Goal: Task Accomplishment & Management: Use online tool/utility

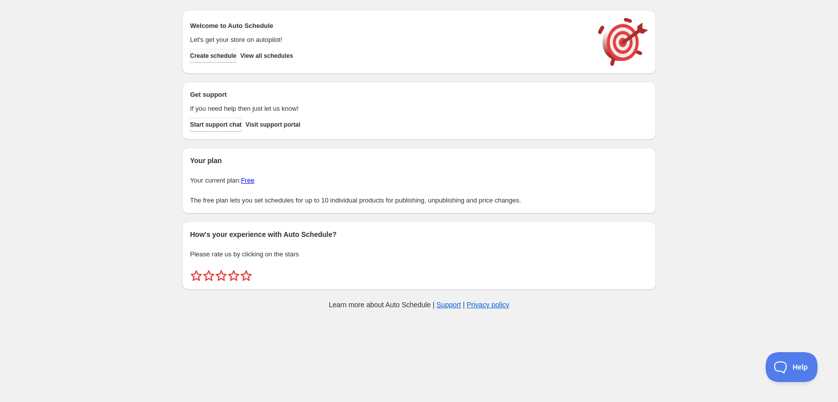
click at [224, 56] on span "Create schedule" at bounding box center [213, 56] width 46 height 8
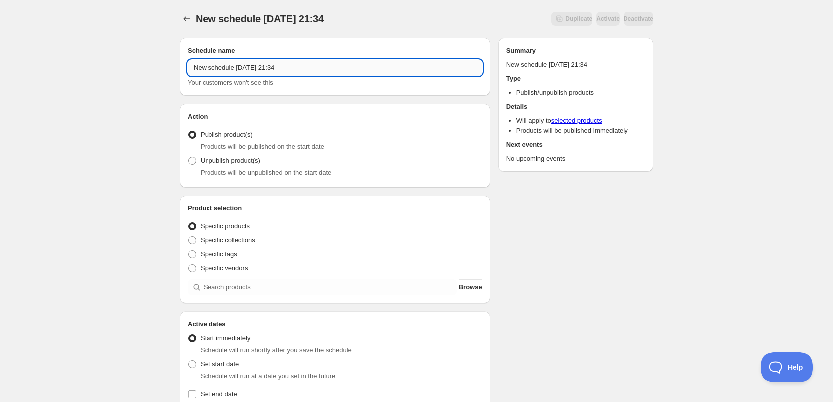
click at [310, 72] on input "New schedule Oct 07 2025 21:34" at bounding box center [335, 68] width 295 height 16
paste input "Saturday 11th October 11:59pm - Unpublish"
type input "Saturday 11th October 11:59pm - Unpublish"
click at [217, 164] on span "Unpublish product(s)" at bounding box center [231, 160] width 60 height 7
click at [189, 157] on input "Unpublish product(s)" at bounding box center [188, 157] width 0 height 0
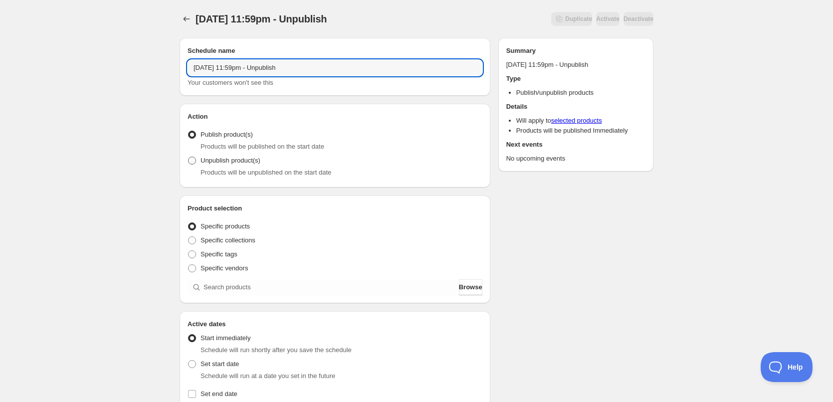
radio input "true"
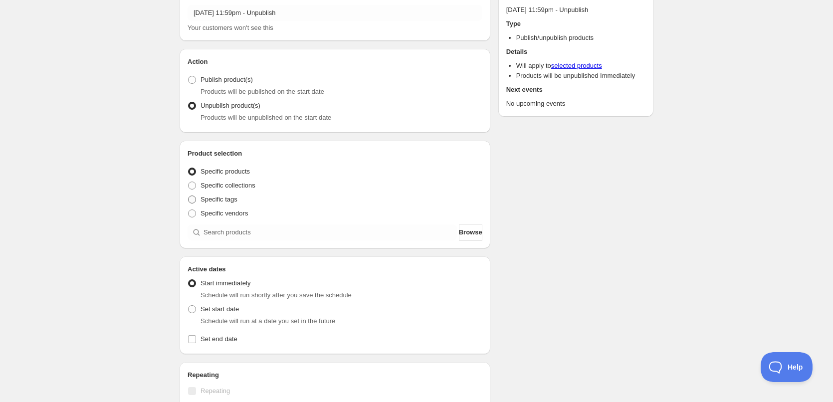
scroll to position [100, 0]
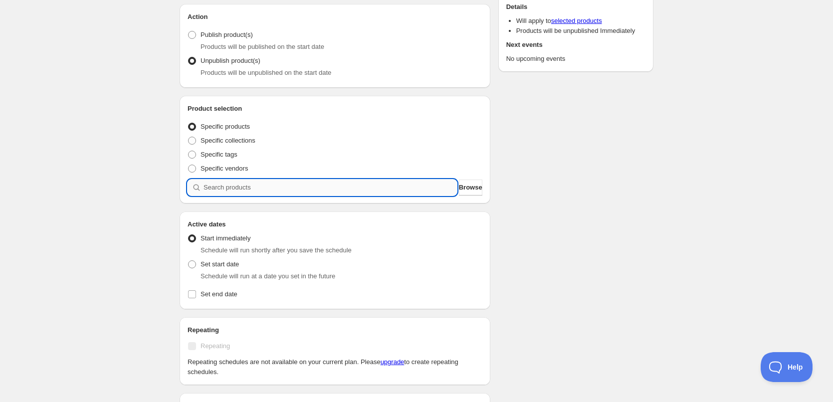
click at [250, 187] on input "search" at bounding box center [331, 188] width 254 height 16
paste input "Thai Red Curry Chicken"
type input "Thai Red Curry Chicken"
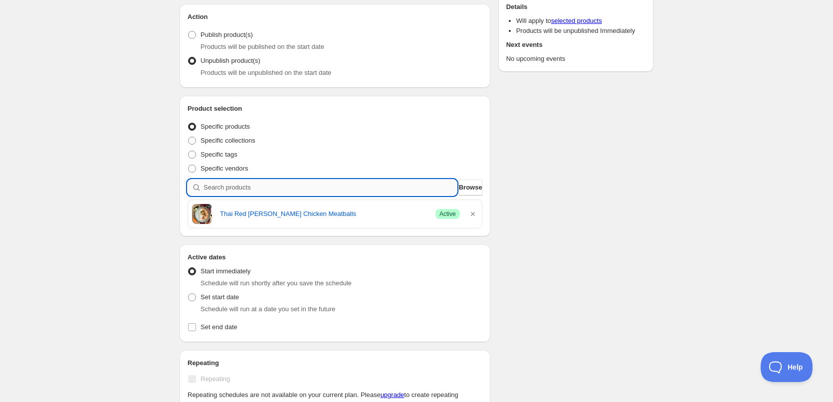
click at [270, 180] on input "search" at bounding box center [331, 188] width 254 height 16
paste input "Real Deal Apricot Chicken"
type input "Real Deal Apricot Chicken"
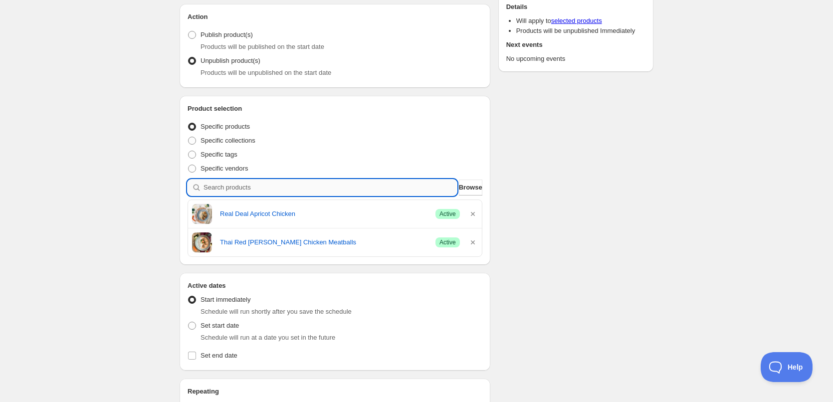
click at [265, 188] on input "search" at bounding box center [331, 188] width 254 height 16
paste input "Moussaka"
type input "Moussaka"
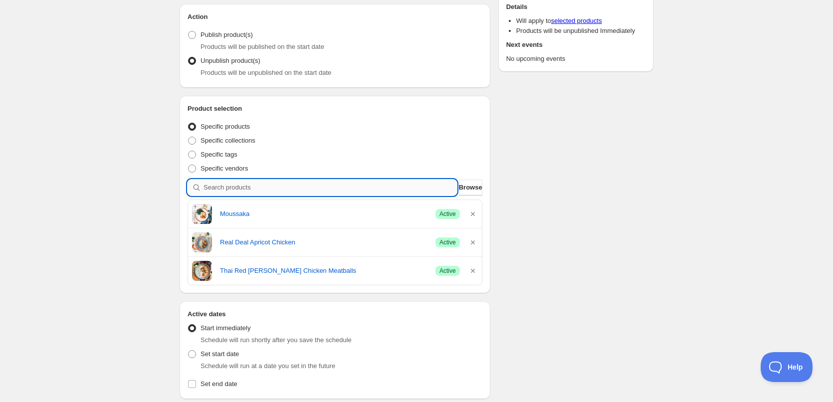
click at [240, 192] on input "search" at bounding box center [331, 188] width 254 height 16
paste input "Coconut Beef Curry"
type input "Coconut Beef Curry"
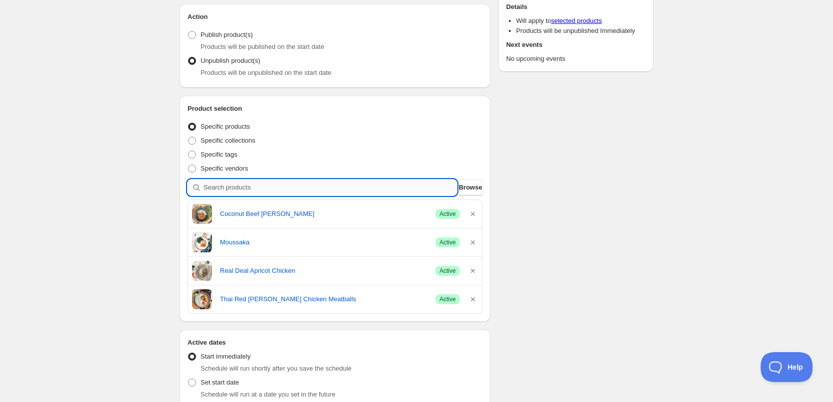
click at [233, 187] on input "search" at bounding box center [331, 188] width 254 height 16
paste input "Smokey Fajita Bowl"
type input "Smokey Fajita Bowl"
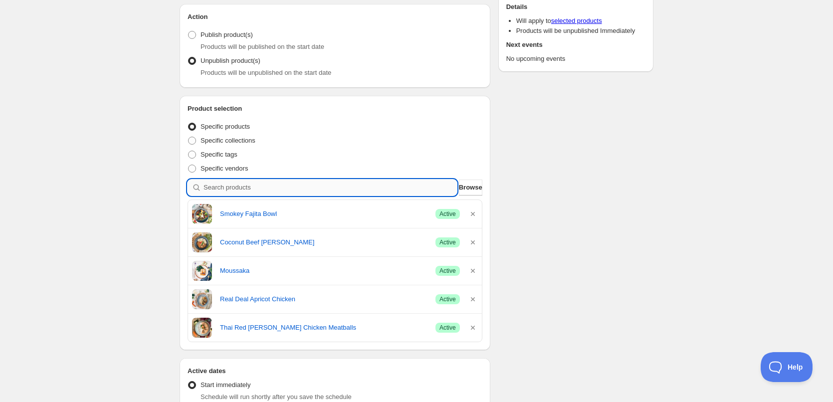
click at [257, 189] on input "search" at bounding box center [331, 188] width 254 height 16
paste input "Slow Cooked Ratatouille Pasta"
type input "Slow Cooked Ratatouille Pasta"
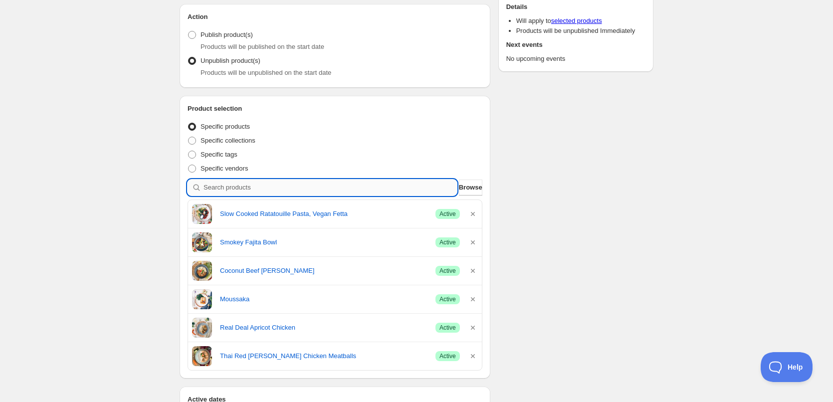
click at [325, 190] on input "search" at bounding box center [331, 188] width 254 height 16
paste input "Soba Noodle Mee Goreng"
type input "Soba Noodle Mee Goreng"
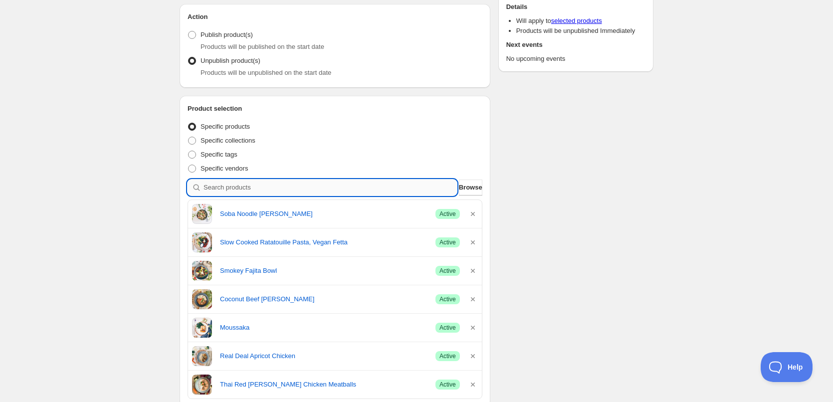
click at [324, 187] on input "search" at bounding box center [331, 188] width 254 height 16
paste input "Thai Turmeric Curry with"
type input "Thai Turmeric Curry with"
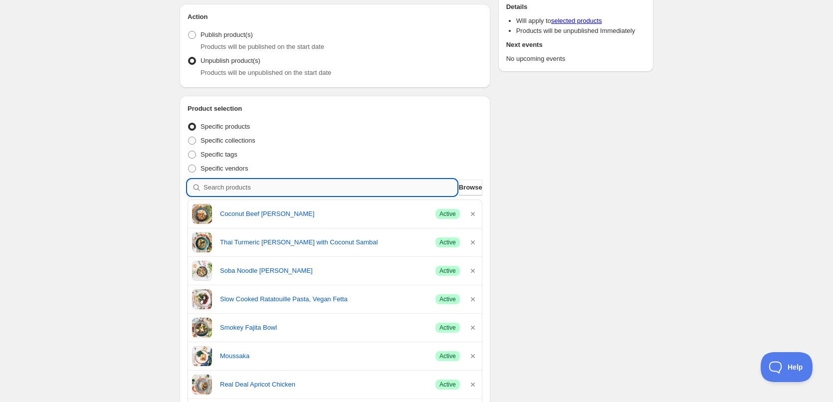
click at [232, 187] on input "search" at bounding box center [331, 188] width 254 height 16
paste input "Cauliflower Soup"
type input "Cauliflower Soup"
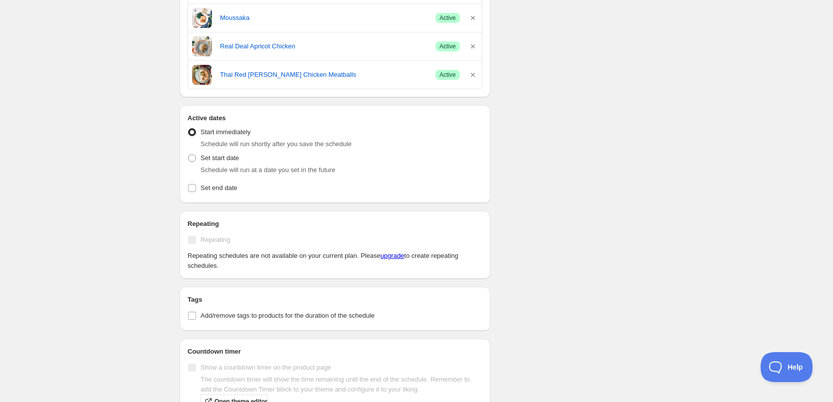
scroll to position [449, 0]
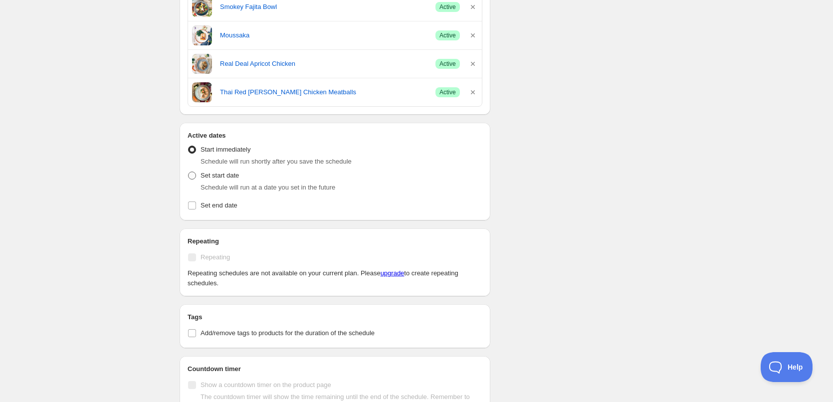
click at [227, 178] on span "Set start date" at bounding box center [220, 175] width 38 height 7
click at [189, 172] on input "Set start date" at bounding box center [188, 172] width 0 height 0
radio input "true"
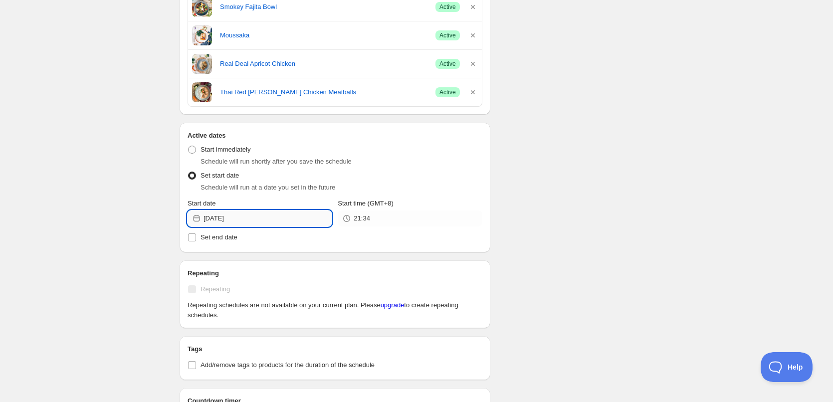
click at [276, 218] on input "2025-10-07" at bounding box center [268, 219] width 128 height 16
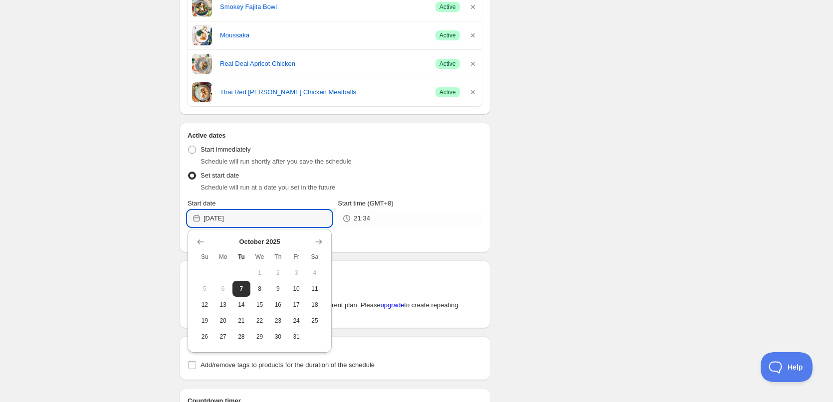
drag, startPoint x: 313, startPoint y: 289, endPoint x: 320, endPoint y: 278, distance: 13.4
click at [313, 289] on span "11" at bounding box center [315, 289] width 10 height 8
type input "2025-10-11"
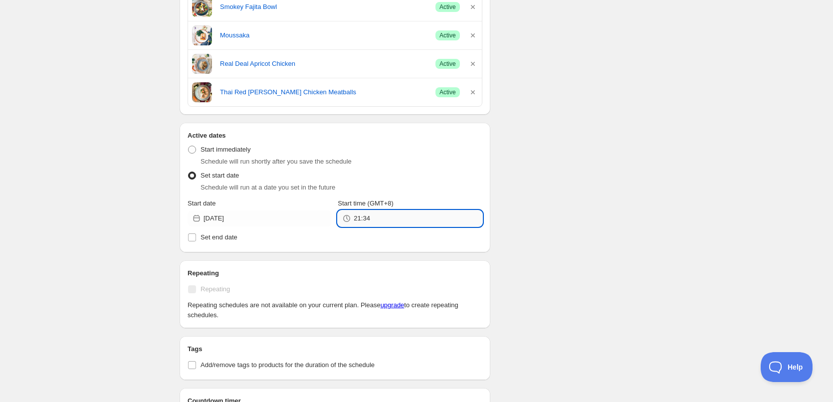
click at [365, 223] on input "21:34" at bounding box center [418, 219] width 128 height 16
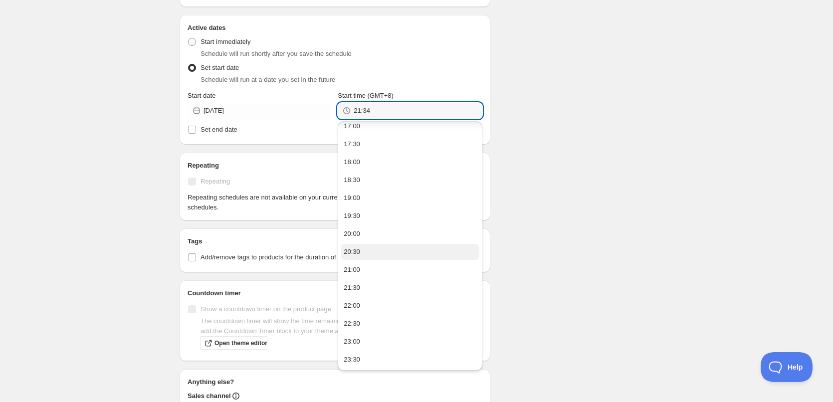
scroll to position [649, 0]
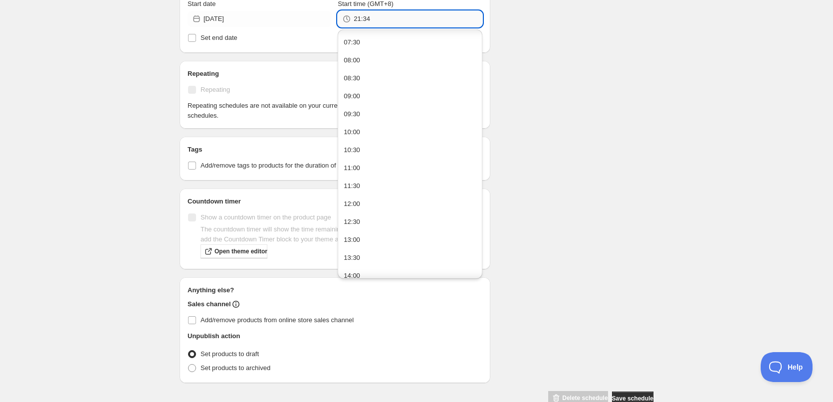
click at [380, 16] on input "21:34" at bounding box center [418, 19] width 128 height 16
click at [419, 272] on button "23:30" at bounding box center [410, 268] width 138 height 16
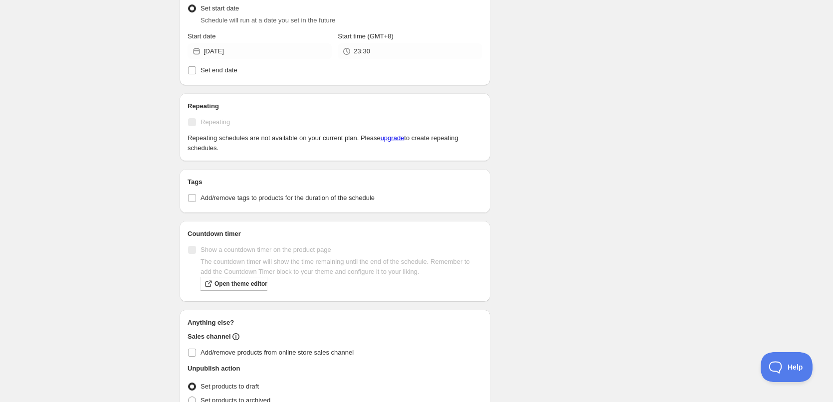
scroll to position [599, 0]
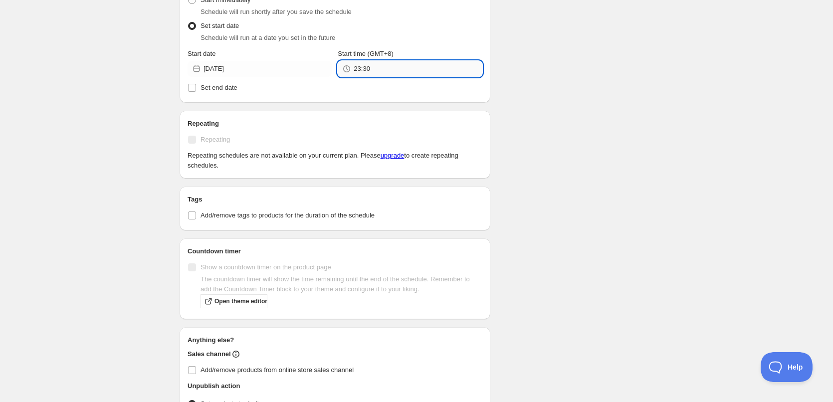
click at [390, 63] on input "23:30" at bounding box center [418, 69] width 128 height 16
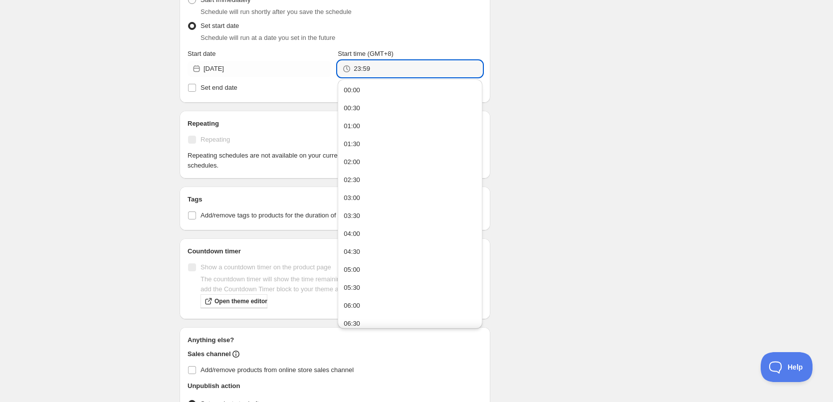
type input "23:59"
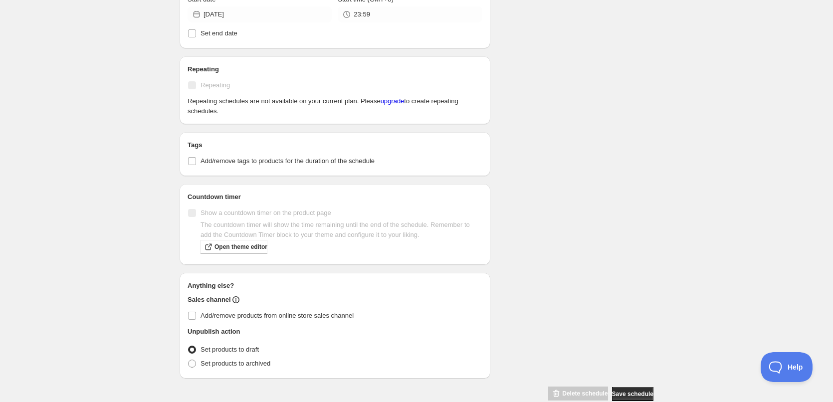
scroll to position [672, 0]
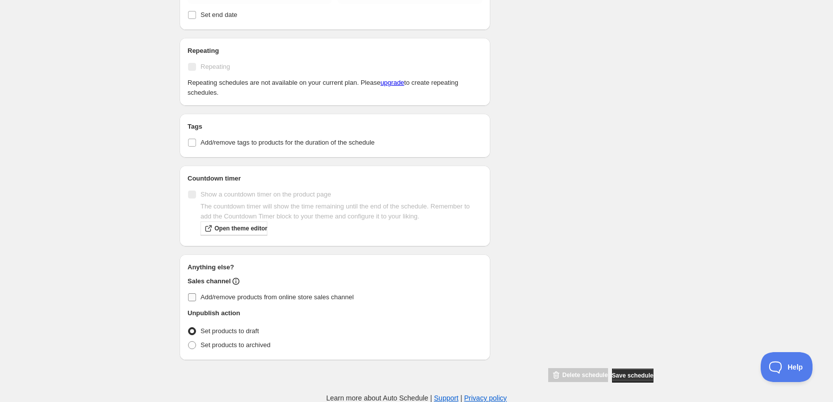
click at [205, 302] on label "Add/remove products from online store sales channel" at bounding box center [335, 297] width 295 height 14
click at [196, 301] on input "Add/remove products from online store sales channel" at bounding box center [192, 297] width 8 height 8
checkbox input "true"
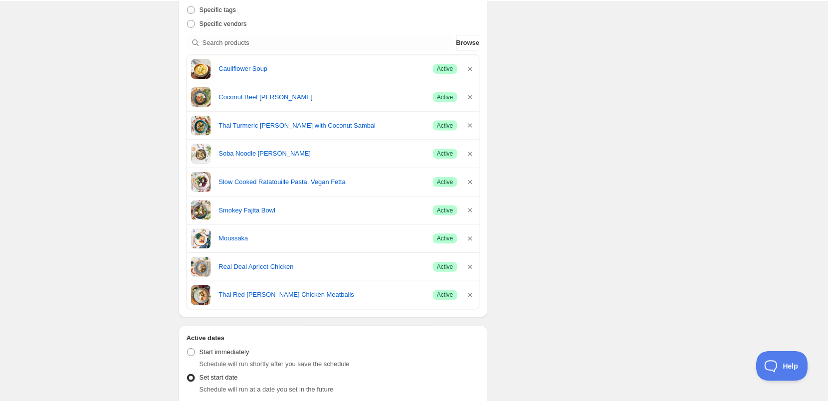
scroll to position [0, 0]
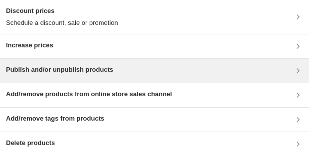
click at [141, 70] on div "Publish and/or unpublish products" at bounding box center [154, 71] width 297 height 12
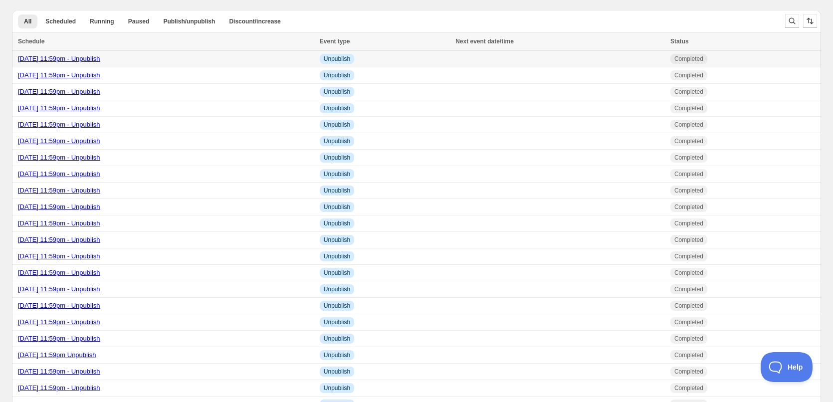
drag, startPoint x: 160, startPoint y: 57, endPoint x: 17, endPoint y: 61, distance: 142.3
click at [17, 61] on td "[DATE] 11:59pm - Unpublish" at bounding box center [164, 59] width 305 height 16
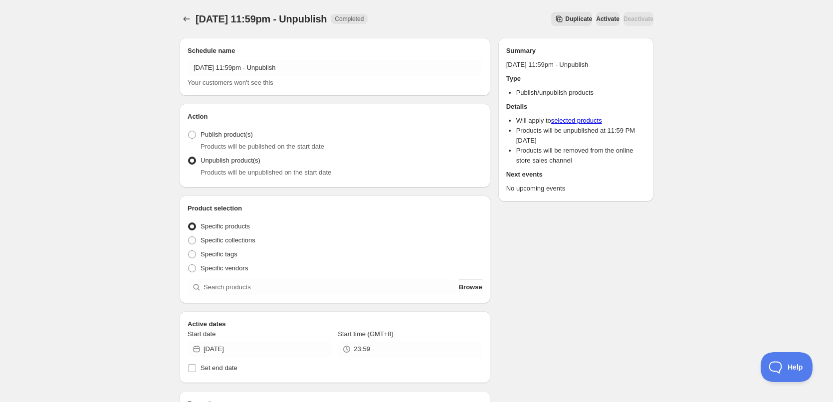
click at [262, 59] on div "Schedule name [DATE] 11:59pm - Unpublish Your customers won't see this" at bounding box center [335, 67] width 295 height 42
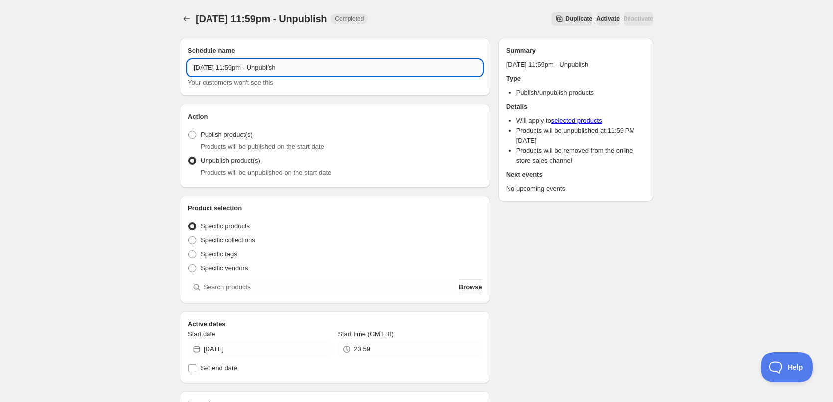
click at [261, 70] on input "[DATE] 11:59pm - Unpublish" at bounding box center [335, 68] width 295 height 16
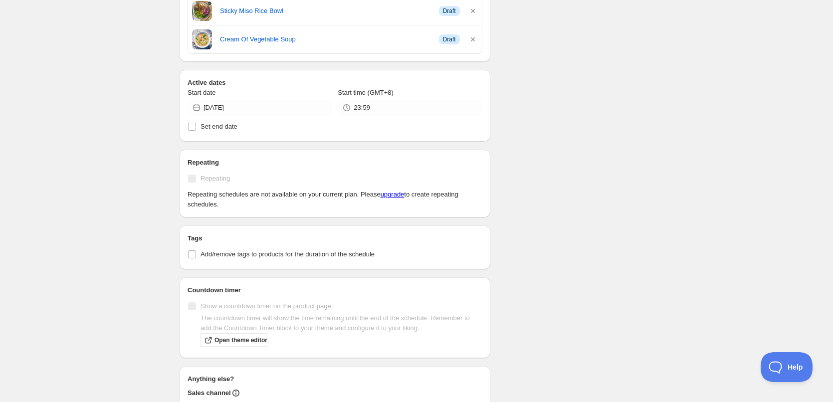
scroll to position [652, 0]
